Goal: Task Accomplishment & Management: Manage account settings

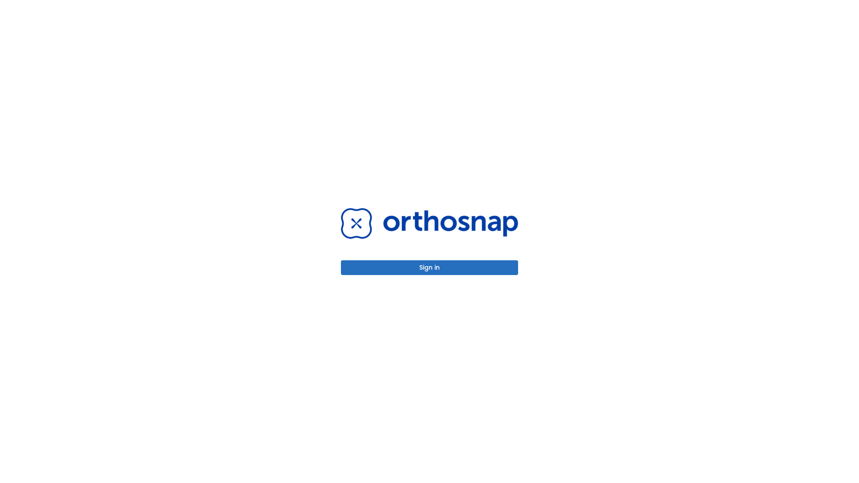
click at [430, 268] on button "Sign in" at bounding box center [429, 267] width 177 height 15
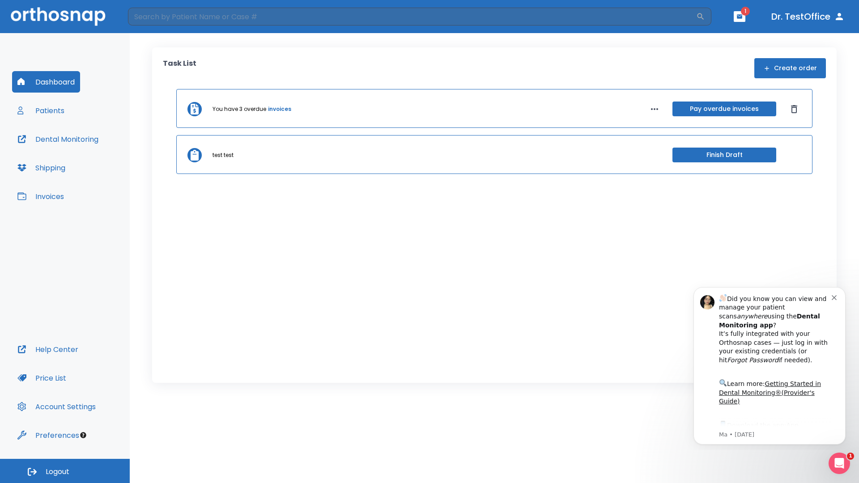
click at [65, 471] on span "Logout" at bounding box center [58, 472] width 24 height 10
